Goal: Information Seeking & Learning: Learn about a topic

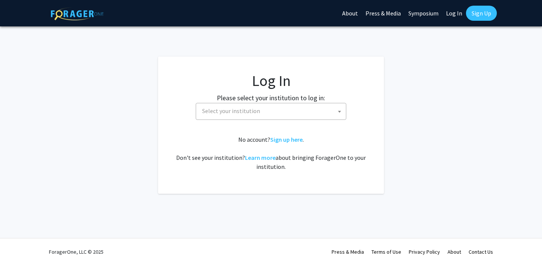
click at [208, 107] on span "Select your institution" at bounding box center [231, 111] width 58 height 8
select select "34"
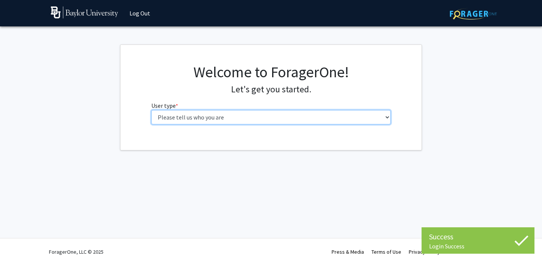
click at [249, 117] on select "Please tell us who you are Undergraduate Student Master's Student Doctoral Cand…" at bounding box center [271, 117] width 240 height 14
select select "1: undergrad"
click at [151, 110] on select "Please tell us who you are Undergraduate Student Master's Student Doctoral Cand…" at bounding box center [271, 117] width 240 height 14
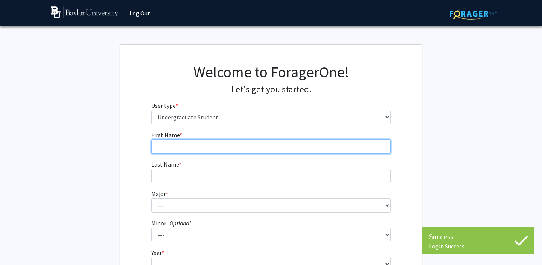
click at [276, 144] on input "First Name * required" at bounding box center [271, 146] width 240 height 14
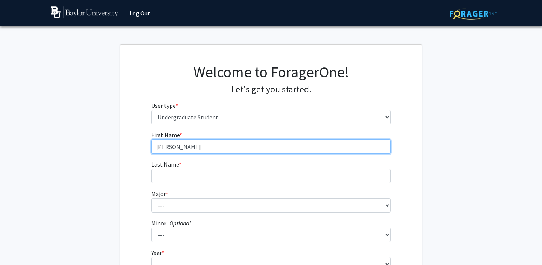
type input "[PERSON_NAME]"
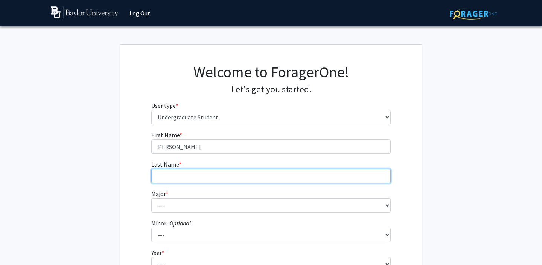
click at [266, 176] on input "Last Name * required" at bounding box center [271, 176] width 240 height 14
type input "[PERSON_NAME]"
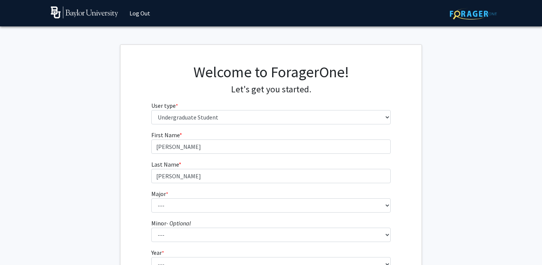
click at [233, 214] on form "First Name * required [PERSON_NAME] Last Name * required [PERSON_NAME] * requir…" at bounding box center [271, 221] width 240 height 182
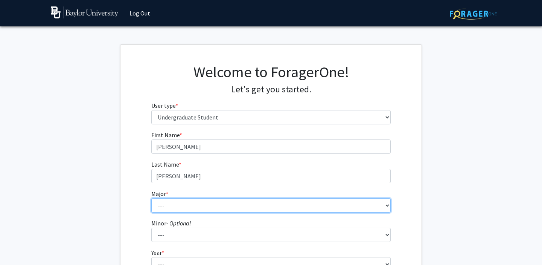
click at [226, 203] on select "--- Accounting American Studies Anthropology Apparel Design & Product Developme…" at bounding box center [271, 205] width 240 height 14
select select "96: 2761"
click at [151, 198] on select "--- Accounting American Studies Anthropology Apparel Design & Product Developme…" at bounding box center [271, 205] width 240 height 14
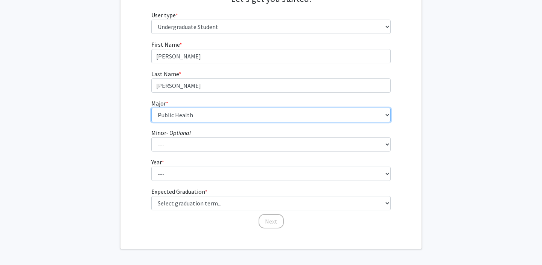
scroll to position [92, 0]
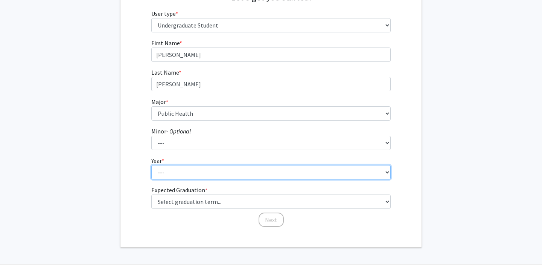
click at [182, 173] on select "--- First-year Sophomore Junior Senior Postbaccalaureate Certificate" at bounding box center [271, 172] width 240 height 14
select select "2: sophomore"
click at [151, 165] on select "--- First-year Sophomore Junior Senior Postbaccalaureate Certificate" at bounding box center [271, 172] width 240 height 14
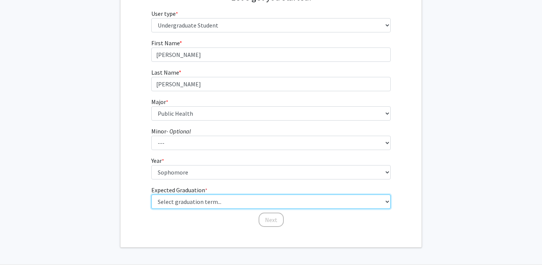
click at [186, 198] on select "Select graduation term... Spring 2025 Summer 2025 Fall 2025 Winter 2025 Spring …" at bounding box center [271, 201] width 240 height 14
click at [151, 194] on select "Select graduation term... Spring 2025 Summer 2025 Fall 2025 Winter 2025 Spring …" at bounding box center [271, 201] width 240 height 14
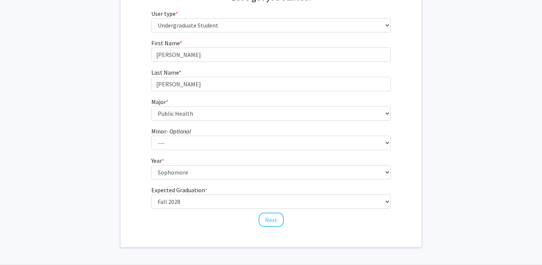
click at [179, 212] on form "First Name * required [PERSON_NAME] Last Name * required [PERSON_NAME] * requir…" at bounding box center [271, 129] width 240 height 182
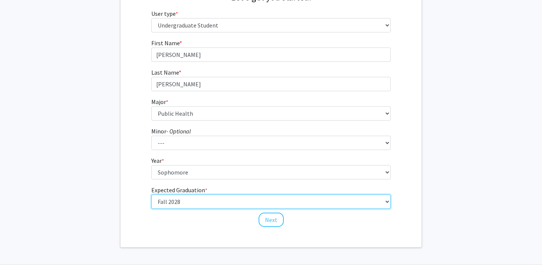
click at [178, 202] on select "Select graduation term... Spring 2025 Summer 2025 Fall 2025 Winter 2025 Spring …" at bounding box center [271, 201] width 240 height 14
select select "13: spring_2028"
click at [151, 194] on select "Select graduation term... Spring 2025 Summer 2025 Fall 2025 Winter 2025 Spring …" at bounding box center [271, 201] width 240 height 14
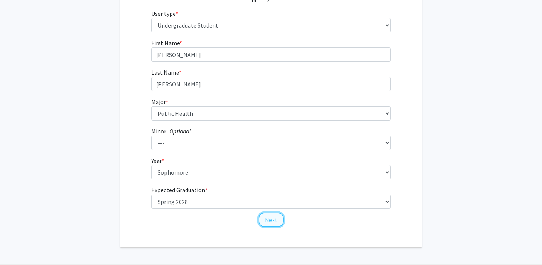
click at [276, 216] on button "Next" at bounding box center [271, 219] width 25 height 14
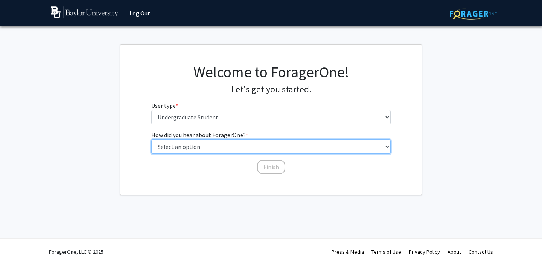
click at [227, 150] on select "Select an option Peer/student recommendation Faculty/staff recommendation Unive…" at bounding box center [271, 146] width 240 height 14
select select "5: other"
click at [151, 139] on select "Select an option Peer/student recommendation Faculty/staff recommendation Unive…" at bounding box center [271, 146] width 240 height 14
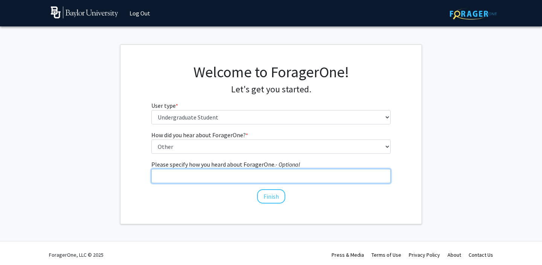
click at [258, 179] on input "Please specify how you heard about ForagerOne. - Optional" at bounding box center [271, 176] width 240 height 14
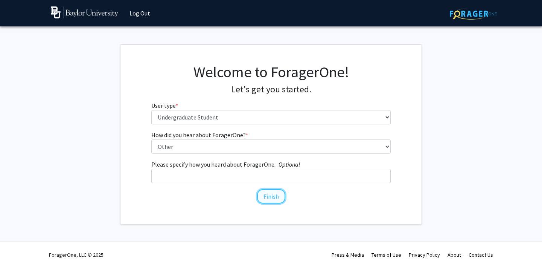
click at [263, 201] on button "Finish" at bounding box center [271, 196] width 28 height 14
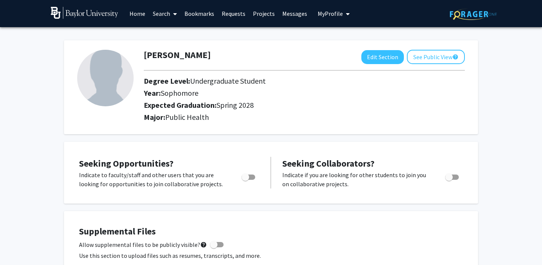
click at [172, 15] on span at bounding box center [173, 14] width 7 height 26
click at [174, 34] on span "Faculty/Staff" at bounding box center [176, 34] width 55 height 15
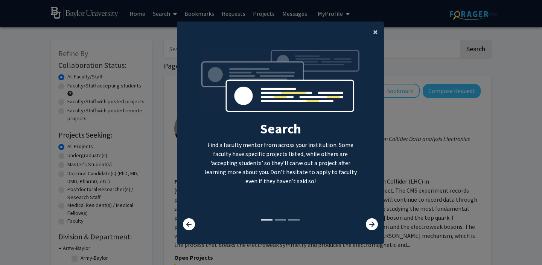
click at [375, 33] on span "×" at bounding box center [375, 32] width 5 height 12
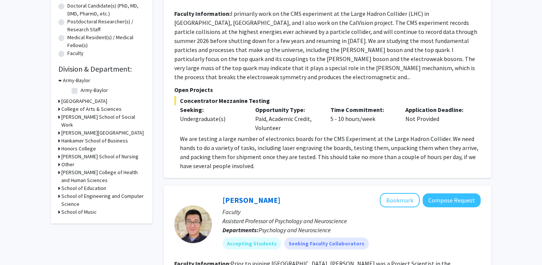
scroll to position [169, 0]
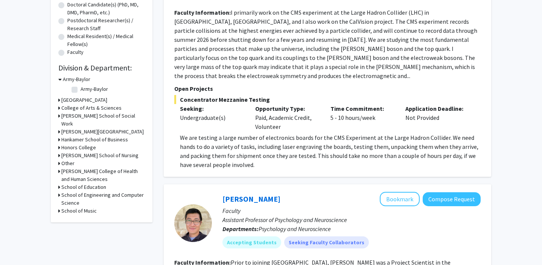
click at [77, 151] on h3 "Honors College" at bounding box center [78, 148] width 35 height 8
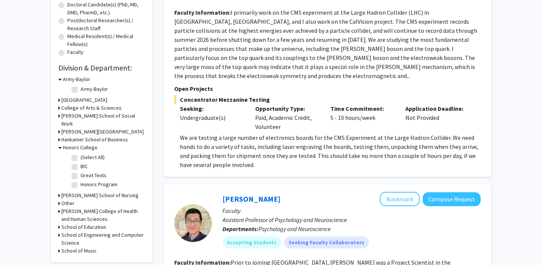
click at [81, 161] on label "(Select All)" at bounding box center [93, 157] width 24 height 8
click at [81, 158] on input "(Select All)" at bounding box center [83, 155] width 5 height 5
checkbox input "true"
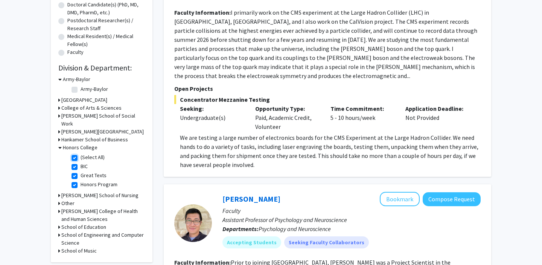
checkbox input "true"
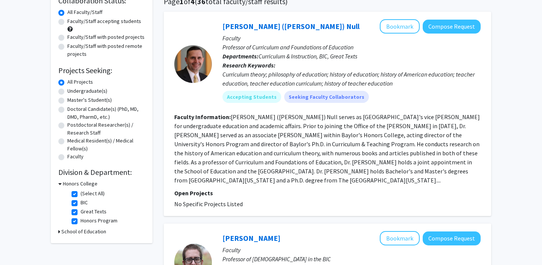
scroll to position [81, 0]
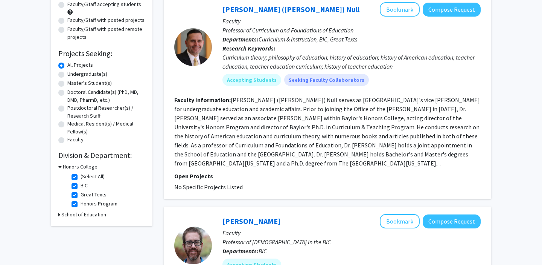
click at [61, 168] on icon at bounding box center [59, 167] width 3 height 8
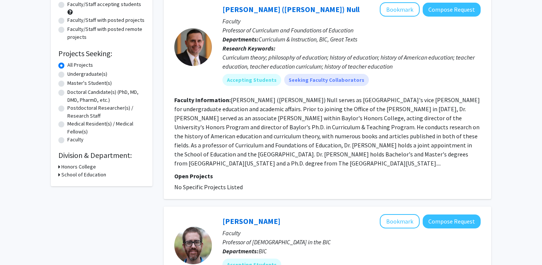
click at [59, 173] on icon at bounding box center [59, 175] width 2 height 8
click at [60, 174] on icon at bounding box center [59, 175] width 3 height 8
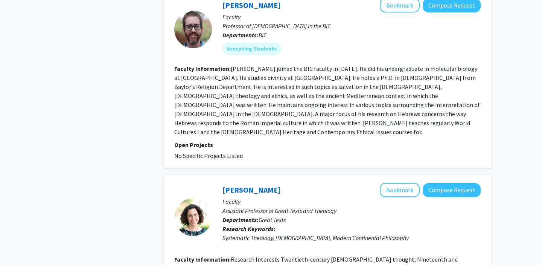
scroll to position [0, 0]
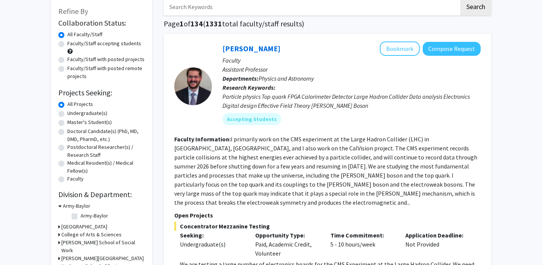
scroll to position [169, 0]
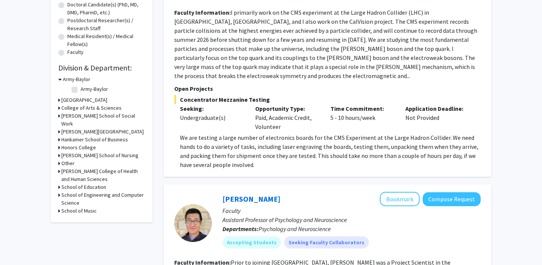
click at [62, 107] on h3 "College of Arts & Sciences" at bounding box center [91, 108] width 60 height 8
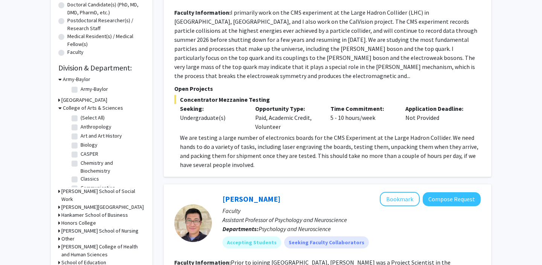
click at [60, 108] on icon at bounding box center [59, 108] width 3 height 8
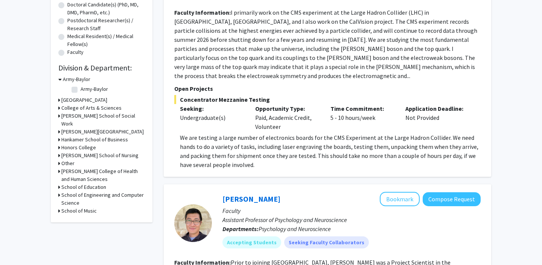
click at [60, 159] on icon at bounding box center [59, 155] width 2 height 8
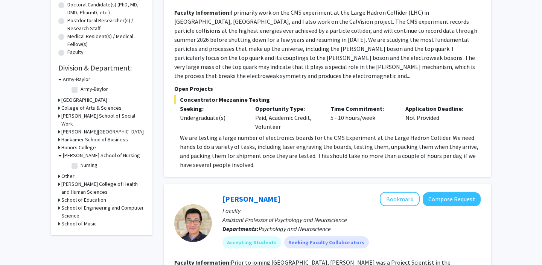
click at [60, 159] on icon at bounding box center [59, 155] width 3 height 8
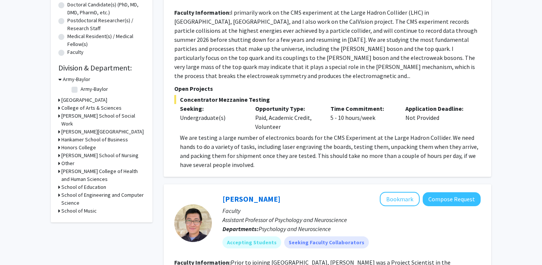
click at [60, 167] on icon at bounding box center [59, 163] width 2 height 8
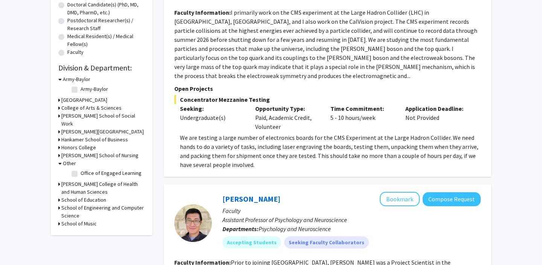
click at [60, 167] on icon at bounding box center [59, 163] width 3 height 8
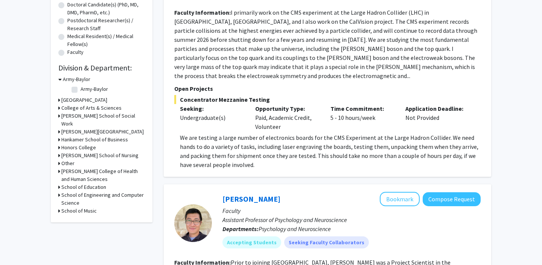
click at [61, 179] on div "[PERSON_NAME] College of Health and Human Sciences" at bounding box center [101, 175] width 87 height 16
click at [58, 175] on icon at bounding box center [59, 171] width 2 height 8
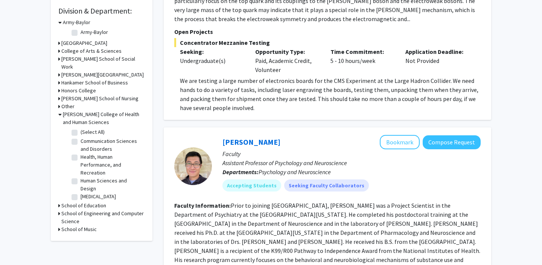
scroll to position [226, 0]
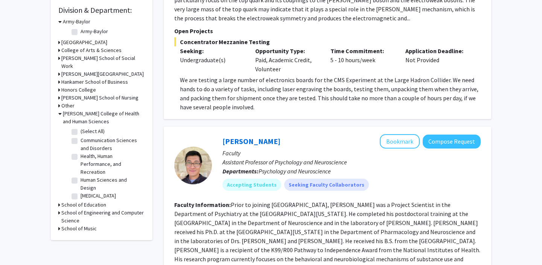
click at [81, 165] on label "Health, Human Performance, and Recreation" at bounding box center [112, 164] width 63 height 24
click at [81, 157] on input "Health, Human Performance, and Recreation" at bounding box center [83, 154] width 5 height 5
checkbox input "true"
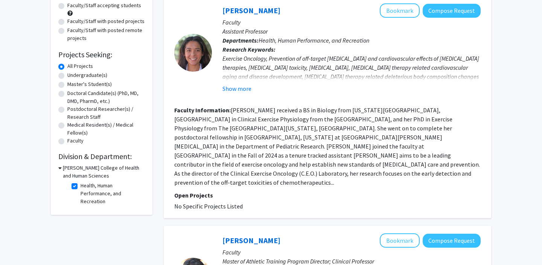
scroll to position [75, 0]
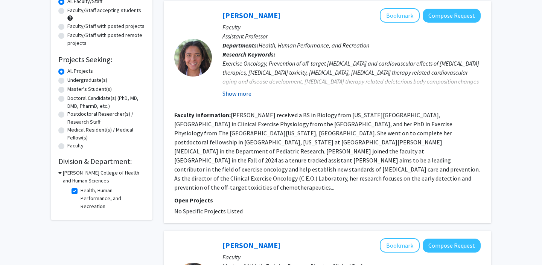
click at [240, 93] on button "Show more" at bounding box center [237, 93] width 29 height 9
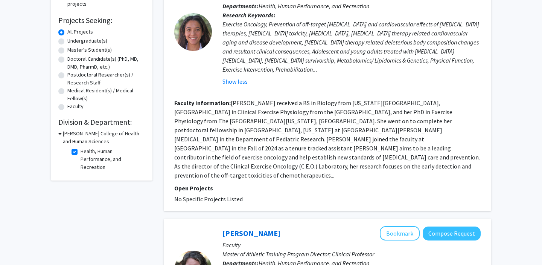
scroll to position [126, 0]
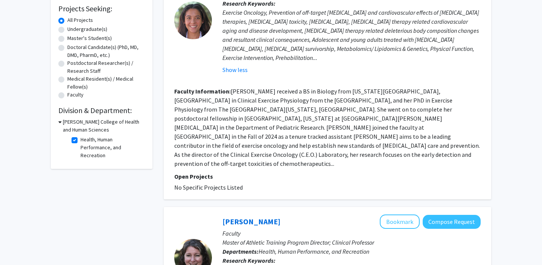
click at [60, 121] on icon at bounding box center [59, 122] width 3 height 8
click at [62, 125] on h3 "[PERSON_NAME] College of Health and Human Sciences" at bounding box center [103, 126] width 84 height 16
click at [81, 140] on label "Health, Human Performance, and Recreation" at bounding box center [112, 148] width 63 height 24
click at [81, 140] on input "Health, Human Performance, and Recreation" at bounding box center [83, 138] width 5 height 5
checkbox input "false"
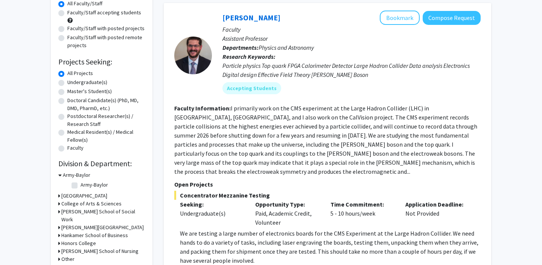
scroll to position [215, 0]
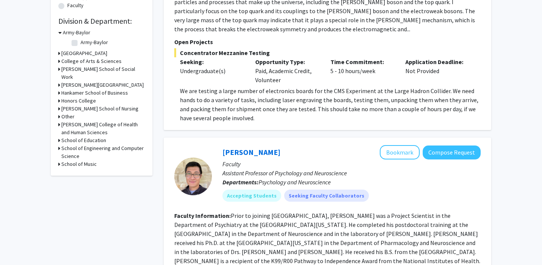
click at [62, 131] on h3 "[PERSON_NAME] College of Health and Human Sciences" at bounding box center [103, 129] width 84 height 16
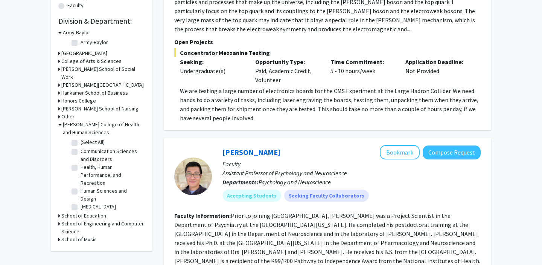
click at [67, 63] on h3 "College of Arts & Sciences" at bounding box center [91, 61] width 60 height 8
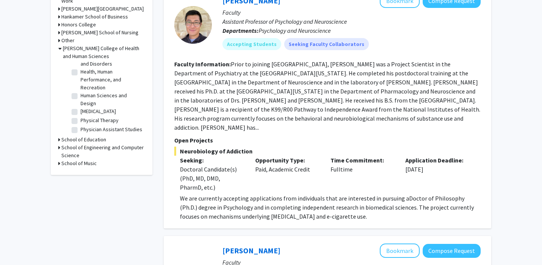
scroll to position [362, 0]
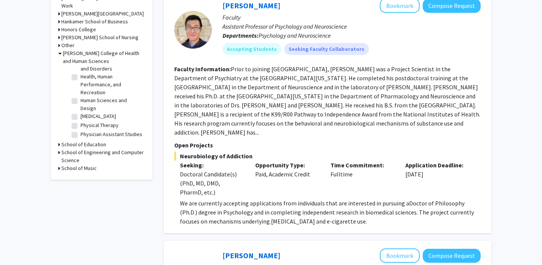
click at [81, 145] on label "Public Health" at bounding box center [95, 143] width 29 height 8
click at [81, 144] on input "Public Health" at bounding box center [83, 141] width 5 height 5
checkbox input "true"
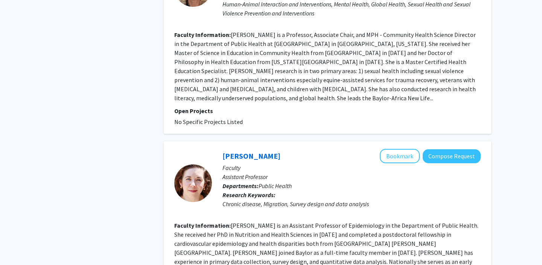
scroll to position [1748, 0]
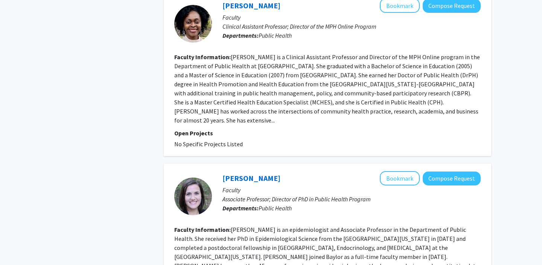
scroll to position [569, 0]
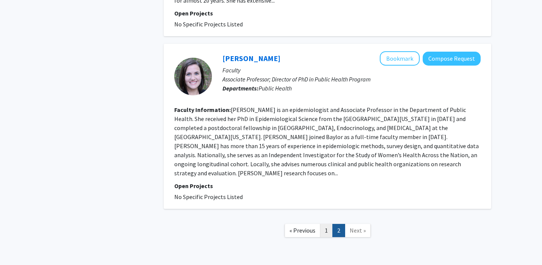
click at [326, 224] on link "1" at bounding box center [326, 230] width 13 height 13
